Goal: Information Seeking & Learning: Learn about a topic

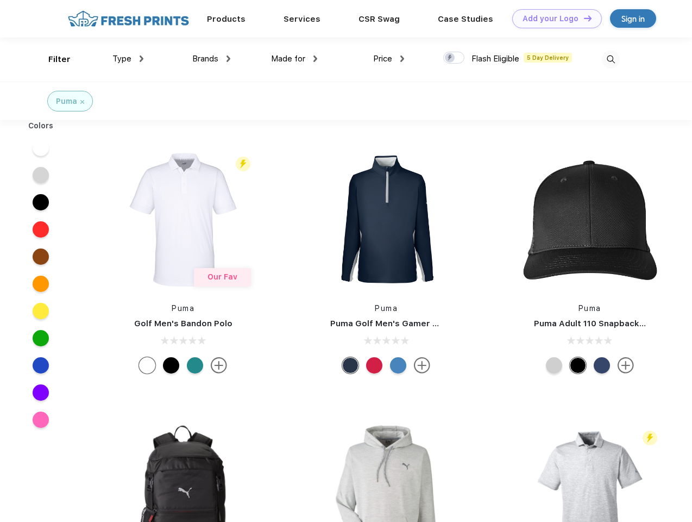
click at [553, 18] on link "Add your Logo Design Tool" at bounding box center [557, 18] width 90 height 19
click at [0, 0] on div "Design Tool" at bounding box center [0, 0] width 0 height 0
click at [583, 18] on link "Add your Logo Design Tool" at bounding box center [557, 18] width 90 height 19
click at [52, 59] on div "Filter" at bounding box center [59, 59] width 22 height 12
click at [128, 59] on span "Type" at bounding box center [121, 59] width 19 height 10
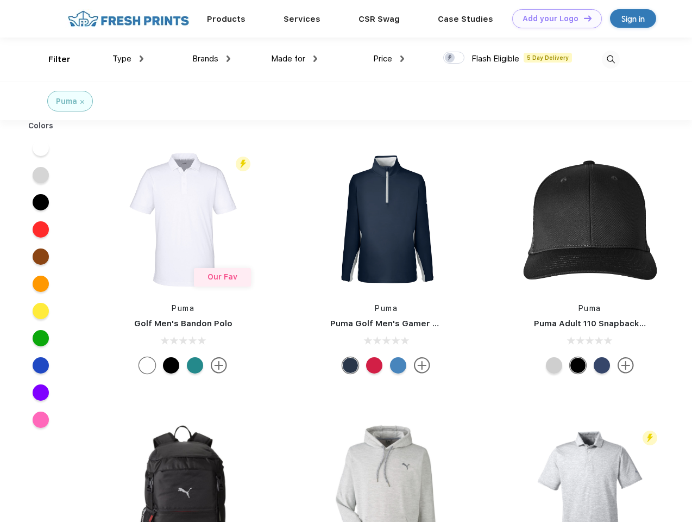
click at [211, 59] on span "Brands" at bounding box center [205, 59] width 26 height 10
click at [295, 59] on span "Made for" at bounding box center [288, 59] width 34 height 10
click at [389, 59] on span "Price" at bounding box center [382, 59] width 19 height 10
click at [454, 58] on div at bounding box center [453, 58] width 21 height 12
click at [451, 58] on input "checkbox" at bounding box center [446, 54] width 7 height 7
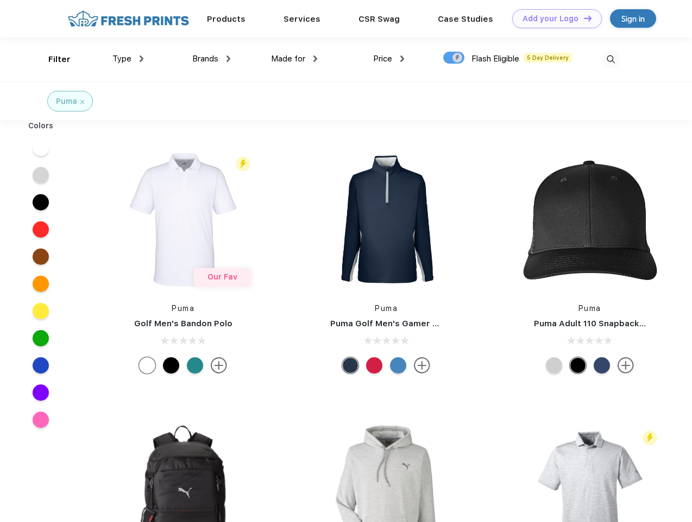
click at [611, 59] on img at bounding box center [611, 60] width 18 height 18
